Goal: Transaction & Acquisition: Obtain resource

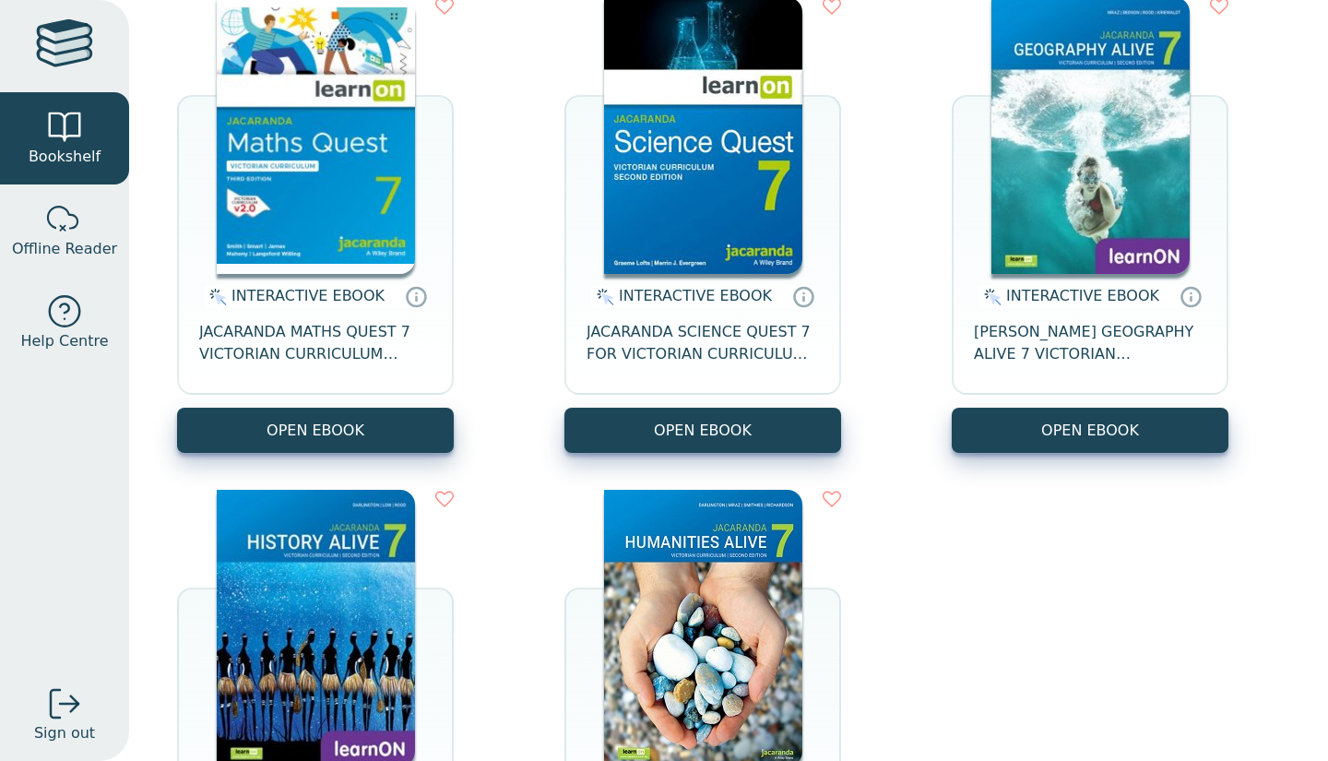
scroll to position [285, 0]
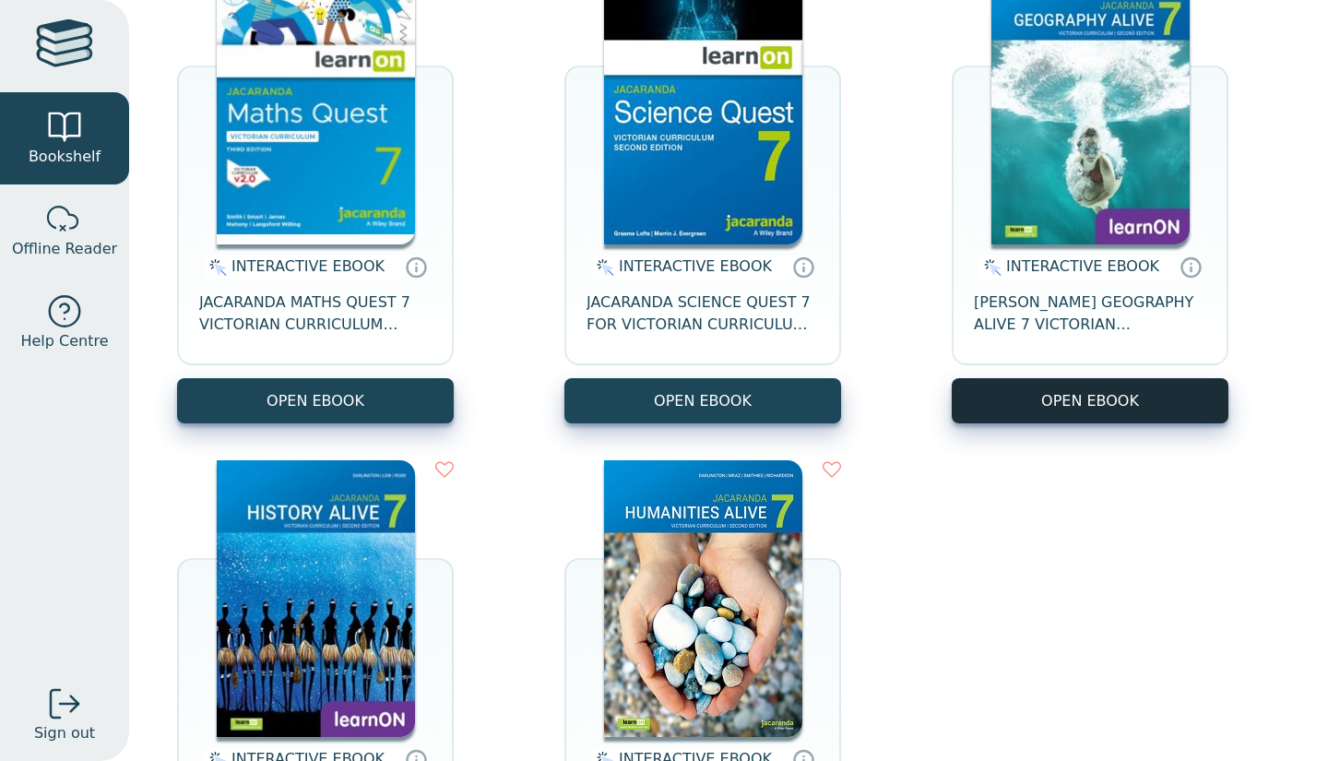
click at [1064, 401] on button "OPEN EBOOK" at bounding box center [1090, 400] width 277 height 45
